Goal: Information Seeking & Learning: Learn about a topic

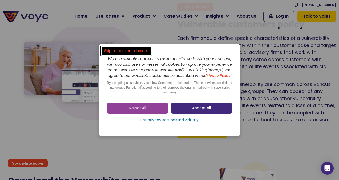
click at [192, 113] on link "Accept all" at bounding box center [201, 108] width 61 height 11
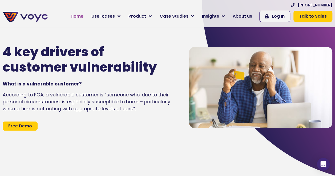
click at [81, 14] on span "Home" at bounding box center [77, 16] width 13 height 6
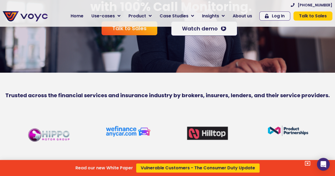
scroll to position [107, 0]
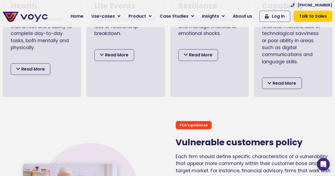
scroll to position [213, 0]
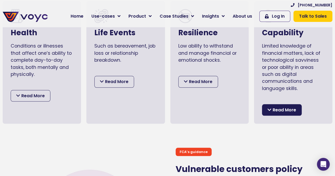
click at [273, 109] on div "Read More" at bounding box center [282, 110] width 40 height 12
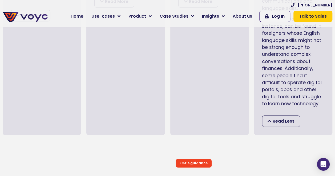
scroll to position [240, 0]
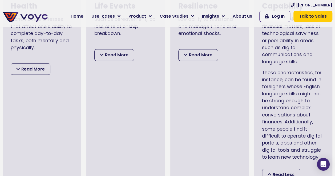
click at [183, 57] on div "Read More" at bounding box center [198, 55] width 40 height 12
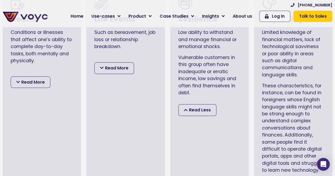
scroll to position [213, 0]
